Goal: Obtain resource: Download file/media

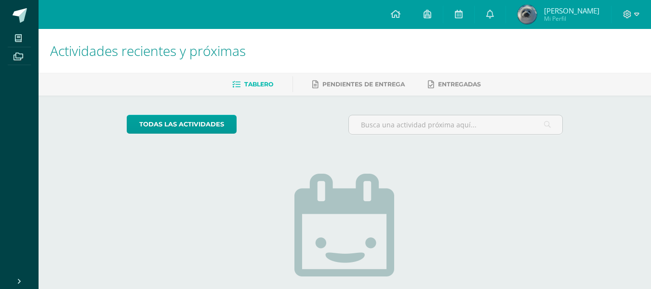
click at [537, 20] on img at bounding box center [527, 14] width 19 height 19
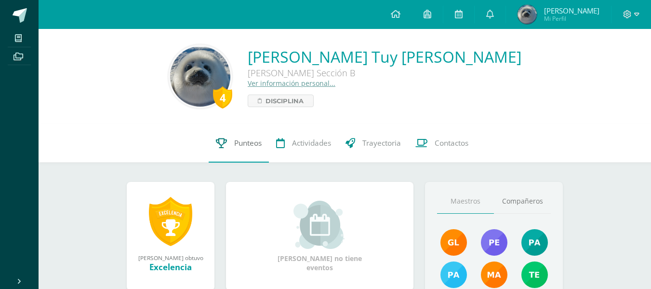
click at [224, 137] on link "Punteos" at bounding box center [239, 143] width 60 height 39
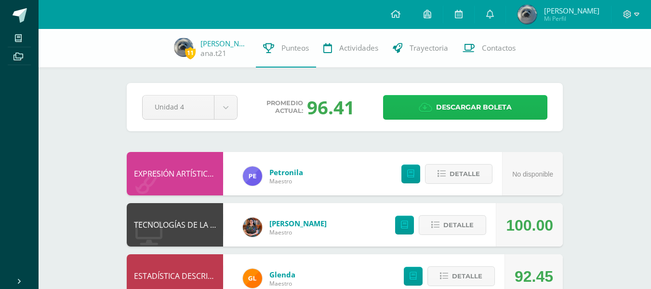
click at [502, 102] on span "Descargar boleta" at bounding box center [474, 107] width 76 height 24
